Goal: Transaction & Acquisition: Purchase product/service

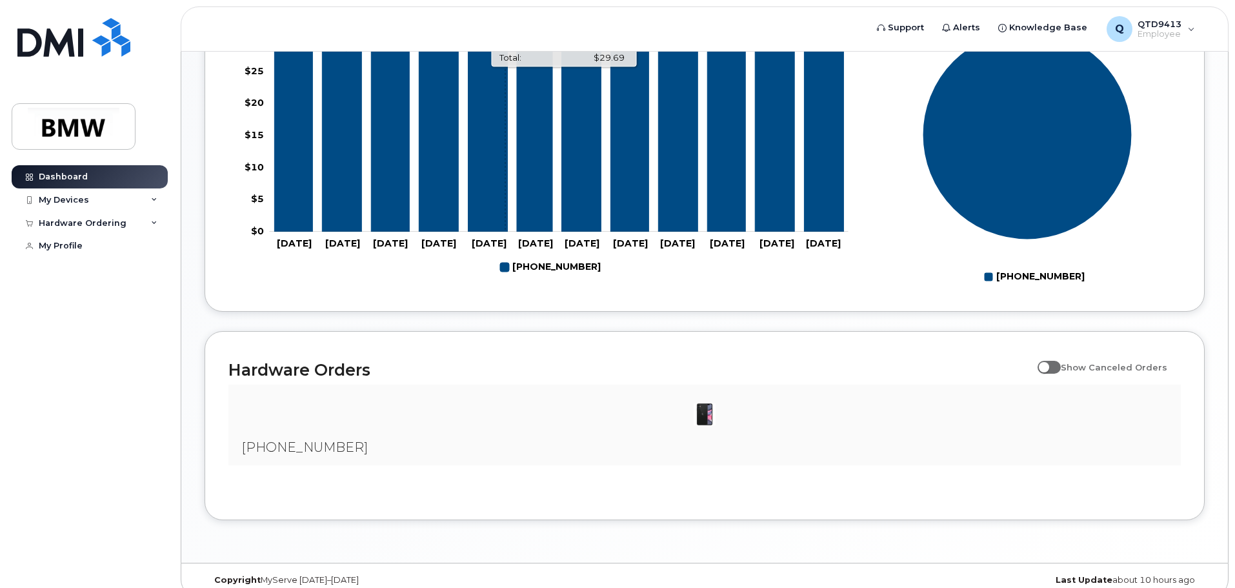
scroll to position [587, 0]
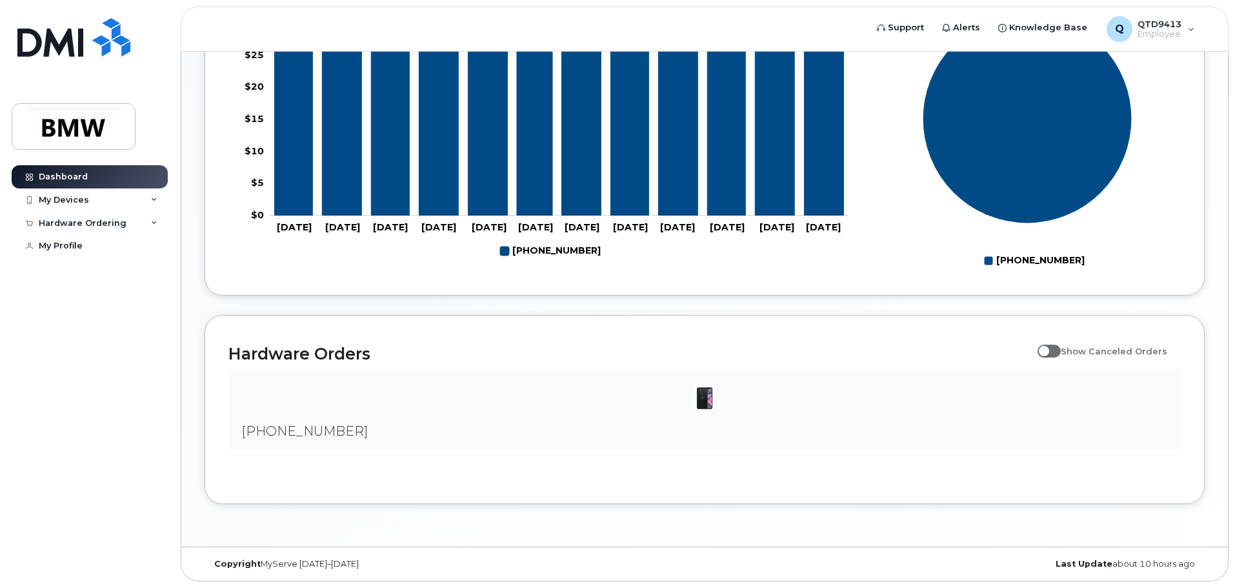
click at [703, 400] on img at bounding box center [705, 398] width 26 height 26
click at [309, 430] on span "[PHONE_NUMBER]" at bounding box center [304, 430] width 127 height 15
click at [708, 396] on img at bounding box center [705, 398] width 26 height 26
click at [1057, 350] on span at bounding box center [1049, 351] width 23 height 13
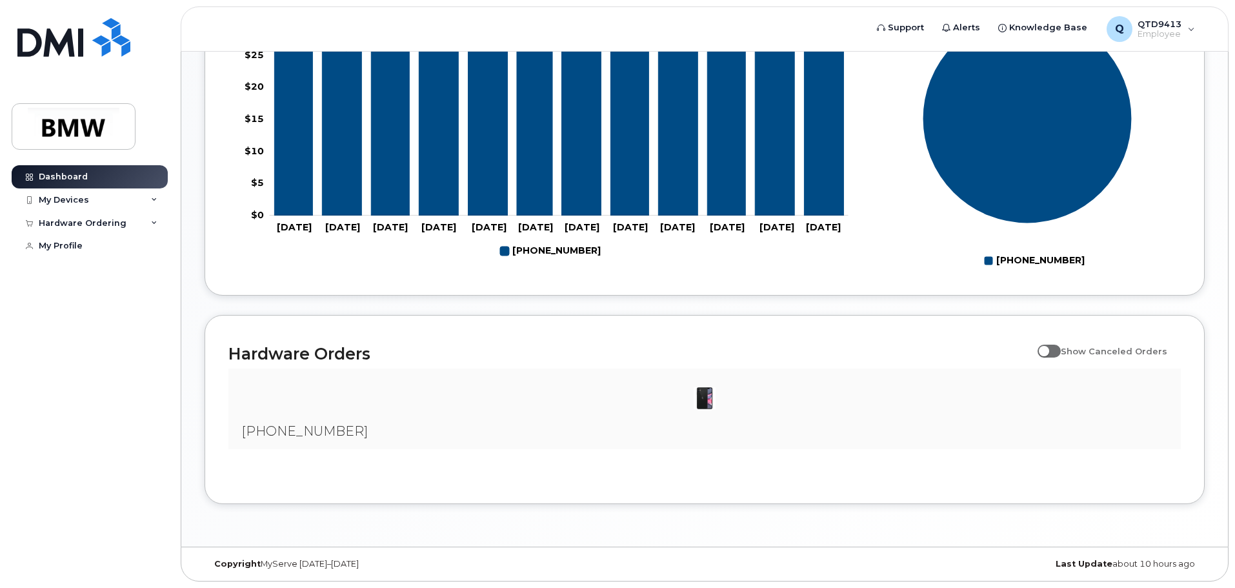
click at [1048, 349] on input "Show Canceled Orders" at bounding box center [1043, 344] width 10 height 10
click at [1061, 352] on span at bounding box center [1049, 351] width 23 height 13
click at [1048, 349] on input "Show Canceled Orders" at bounding box center [1043, 344] width 10 height 10
checkbox input "false"
click at [114, 221] on div "Hardware Ordering" at bounding box center [83, 223] width 88 height 10
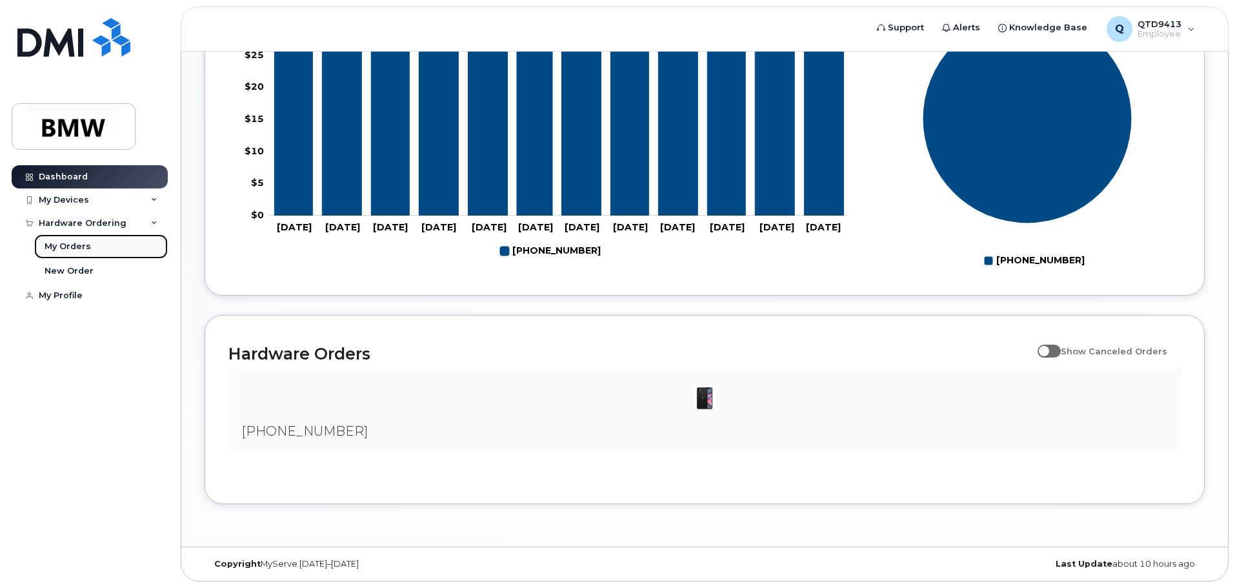
click at [96, 244] on link "My Orders" at bounding box center [101, 246] width 134 height 25
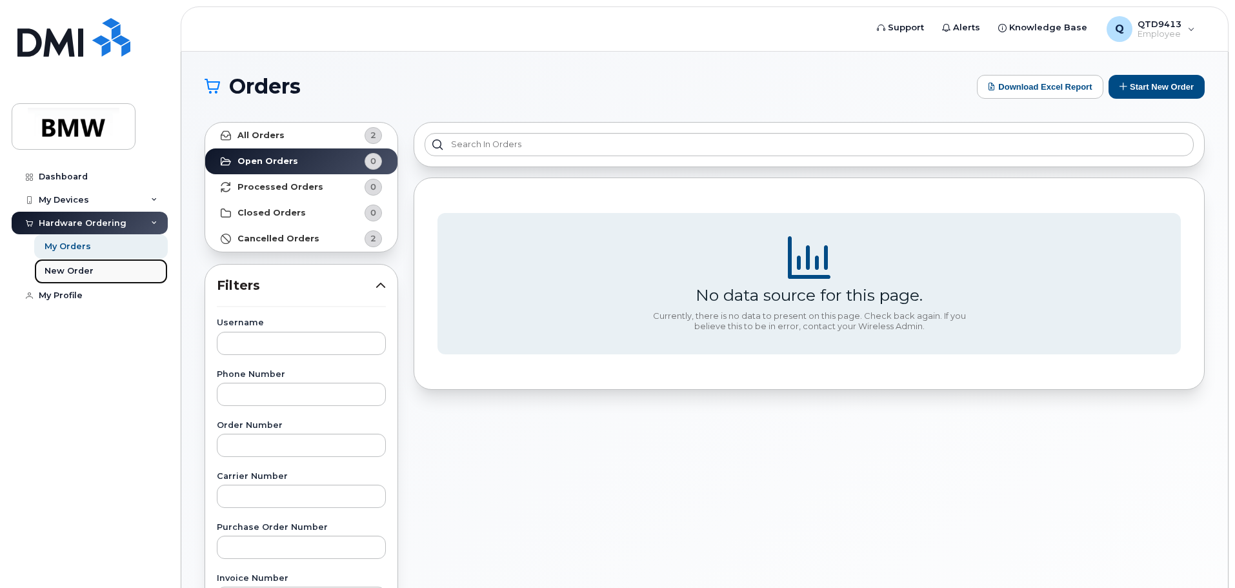
click at [88, 273] on div "New Order" at bounding box center [69, 271] width 49 height 12
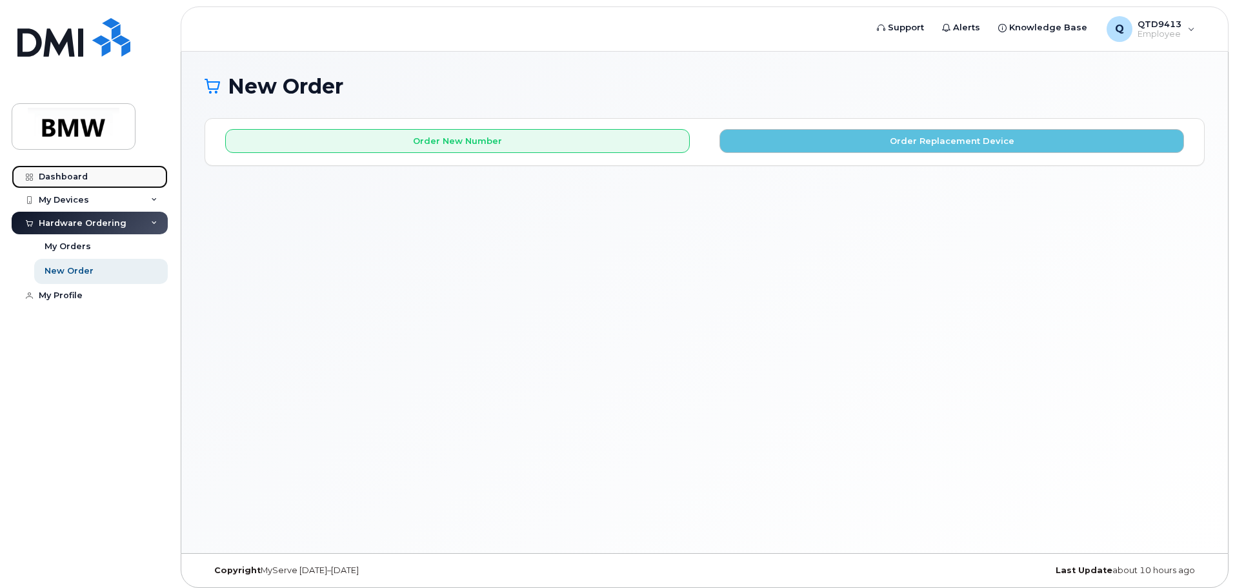
click at [73, 180] on div "Dashboard" at bounding box center [63, 177] width 49 height 10
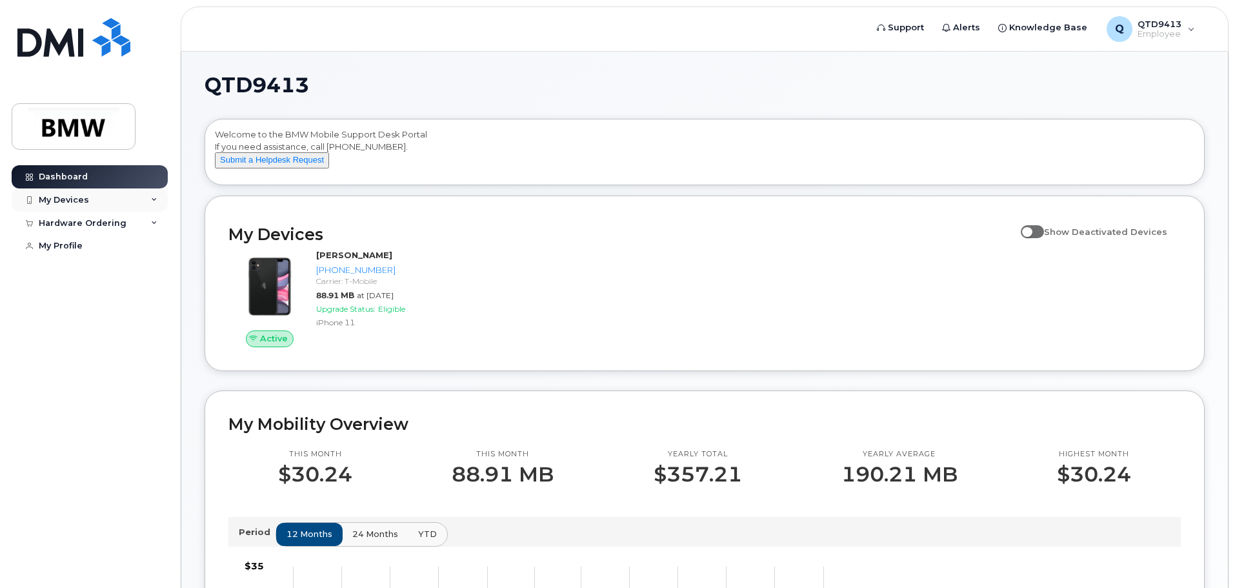
click at [82, 198] on div "My Devices" at bounding box center [64, 200] width 50 height 10
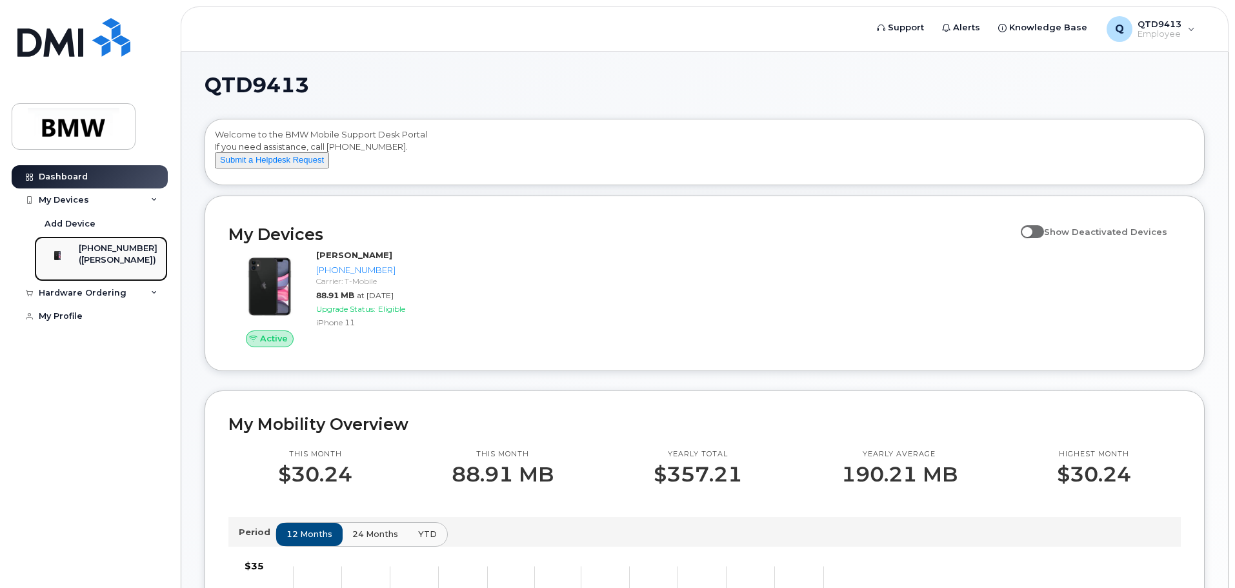
click at [107, 250] on div "[PHONE_NUMBER]" at bounding box center [118, 249] width 79 height 12
